Goal: Task Accomplishment & Management: Manage account settings

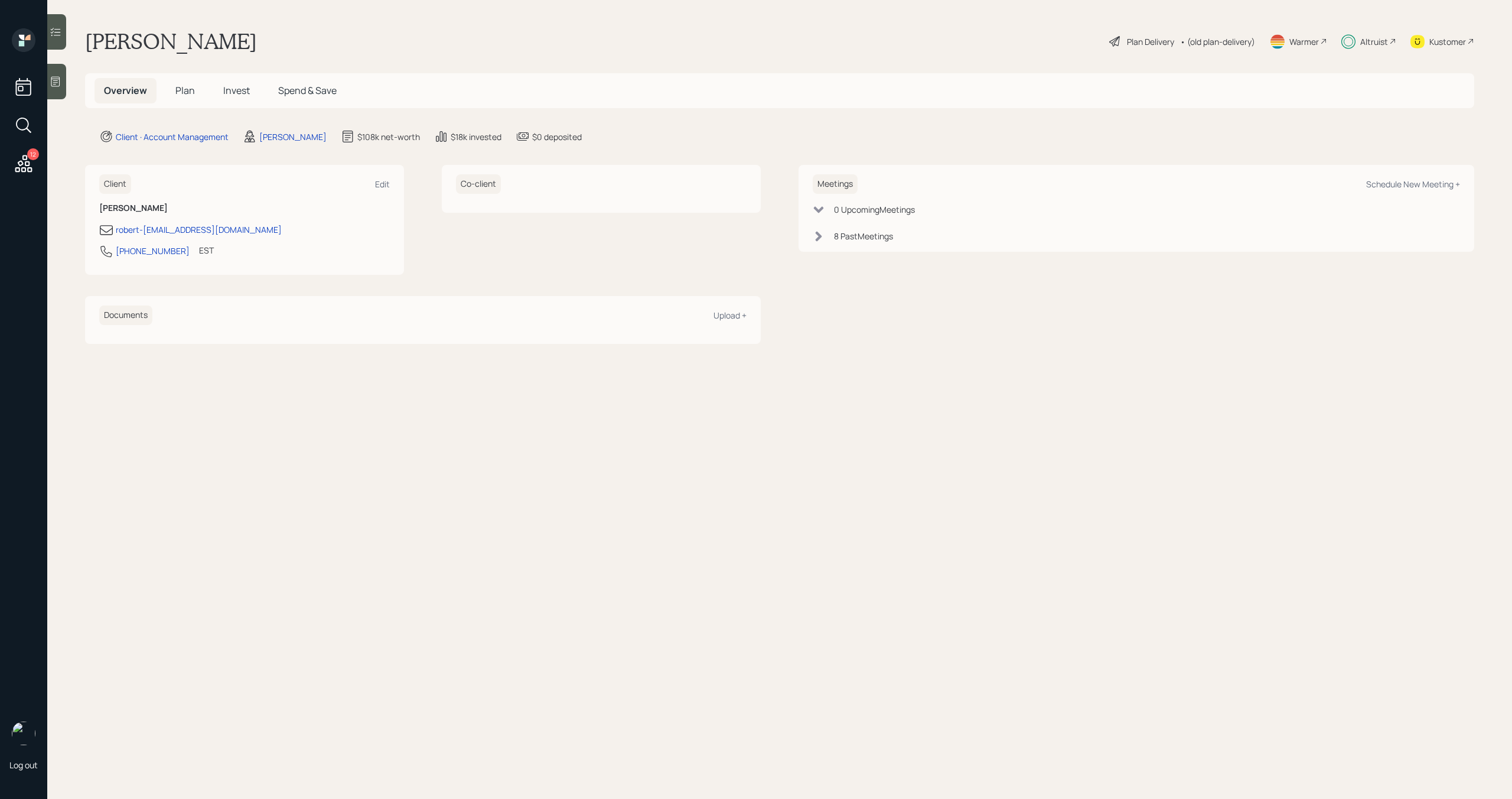
click at [1368, 43] on div "Altruist" at bounding box center [1374, 41] width 27 height 12
click at [25, 180] on div "12 Log out" at bounding box center [23, 400] width 47 height 799
click at [24, 163] on icon at bounding box center [23, 163] width 21 height 21
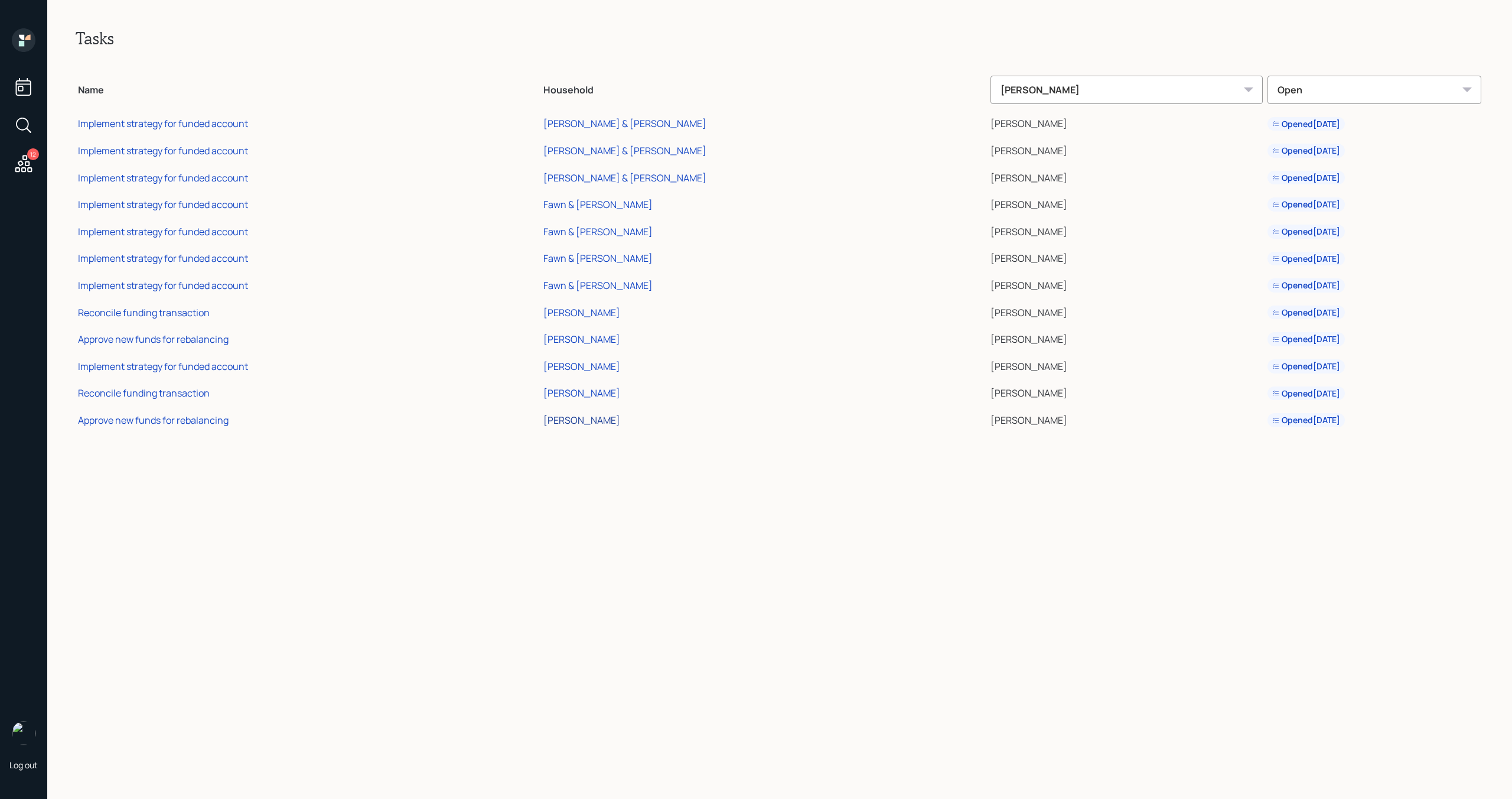
click at [620, 426] on div "[PERSON_NAME]" at bounding box center [581, 420] width 77 height 13
